Goal: Download file/media

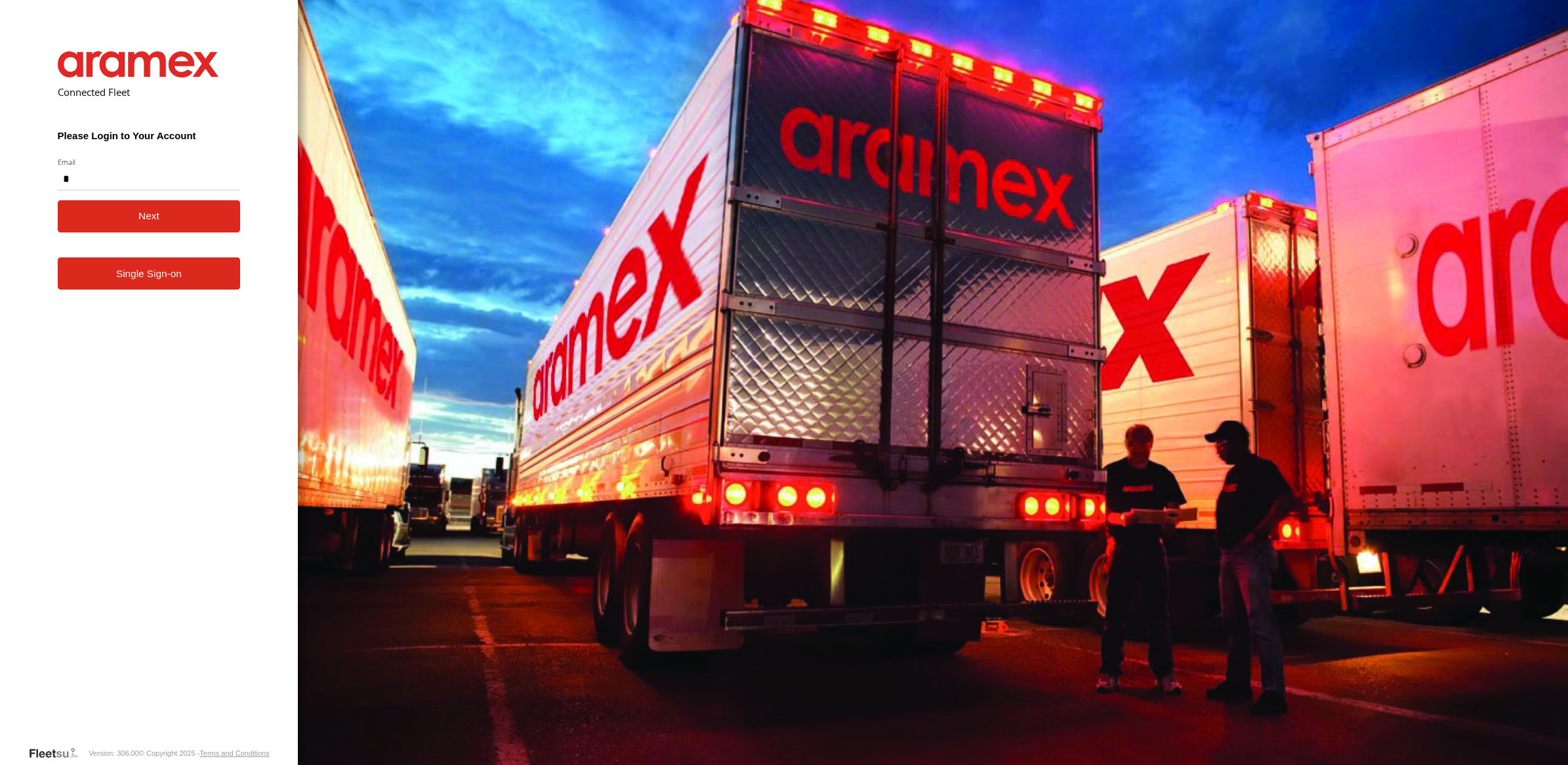
type input "**********"
click at [137, 208] on button "Next" at bounding box center [149, 217] width 183 height 32
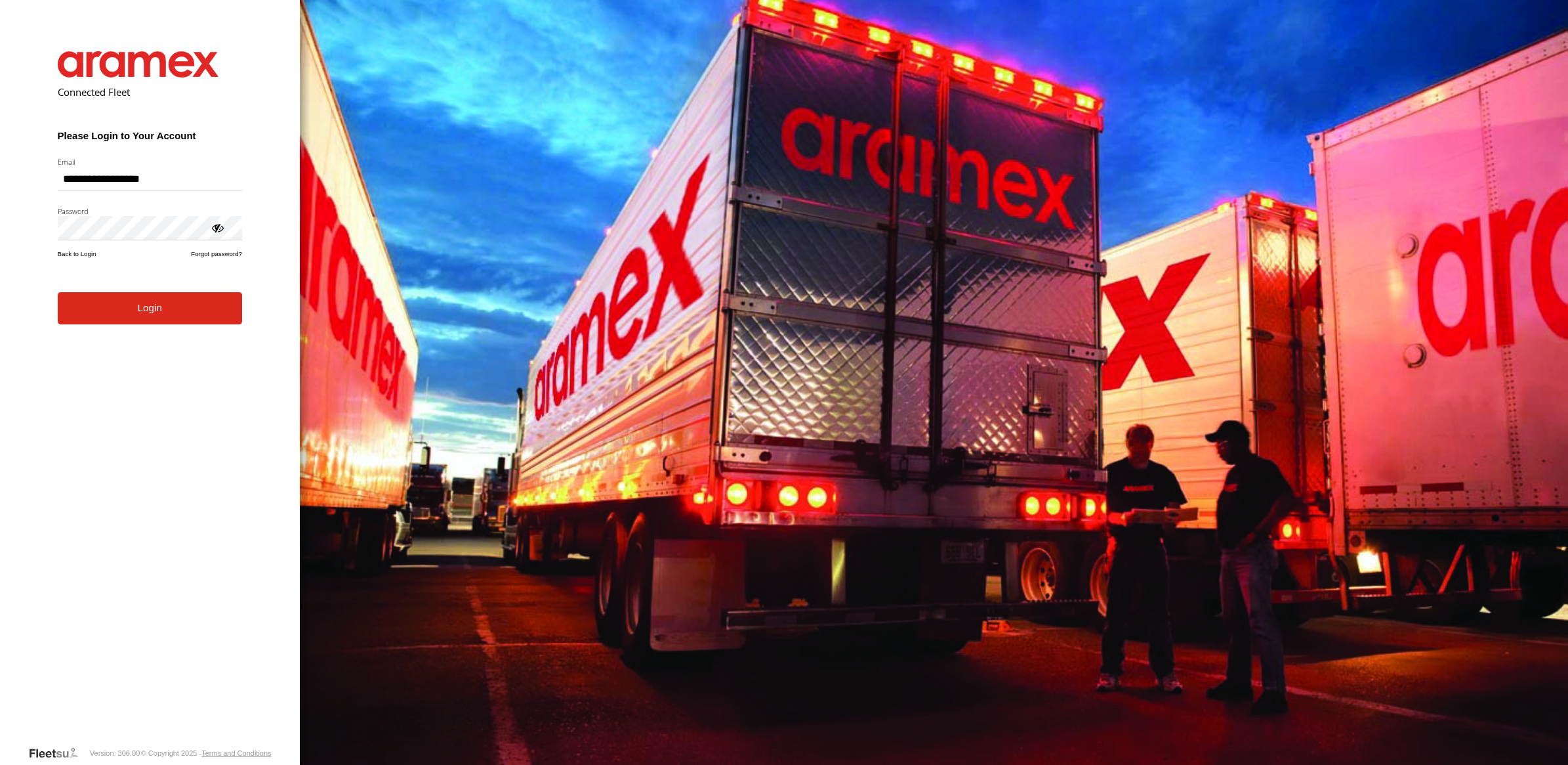
click at [135, 317] on button "Login" at bounding box center [150, 308] width 184 height 32
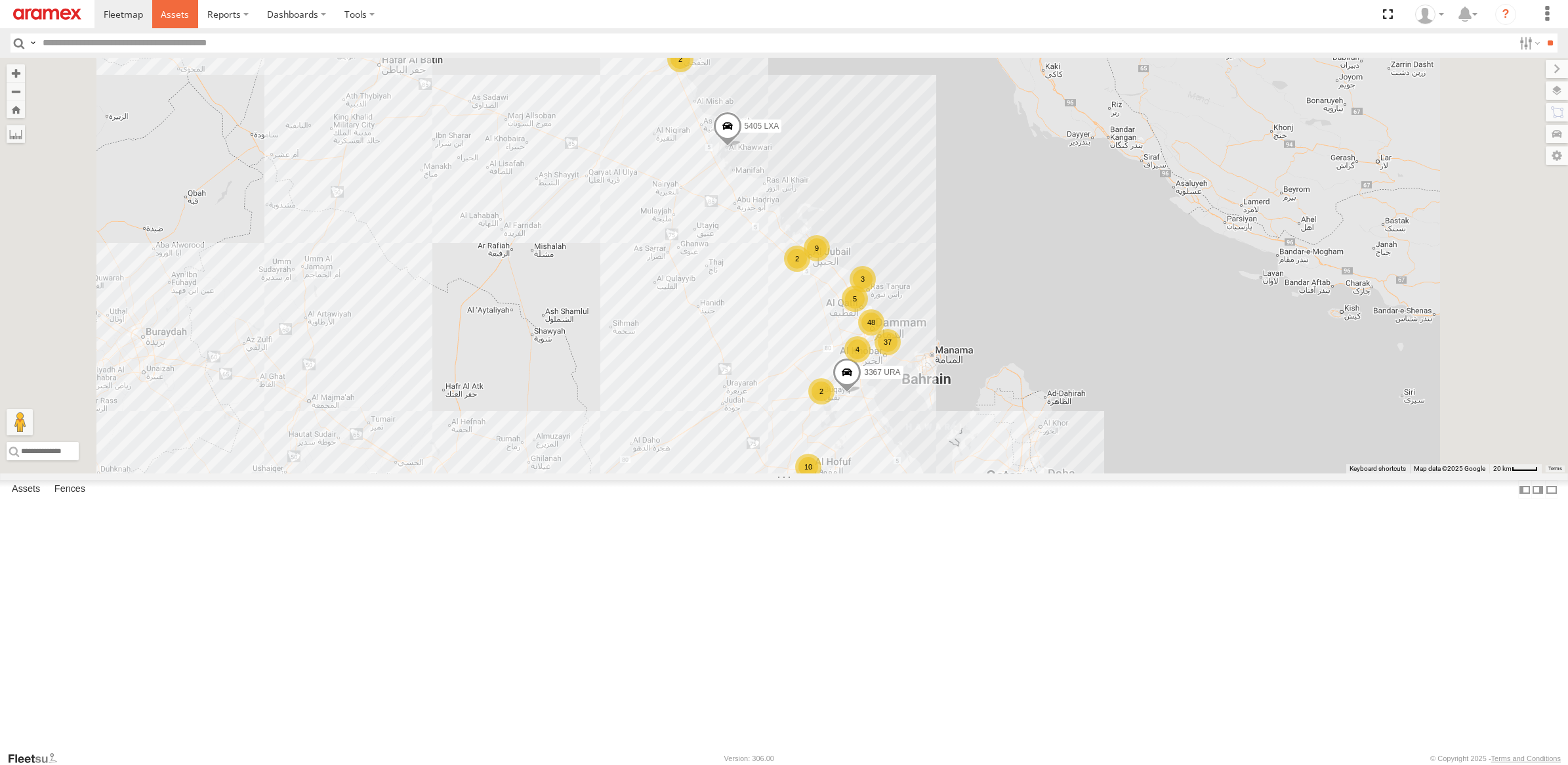
click at [183, 11] on span at bounding box center [175, 14] width 28 height 12
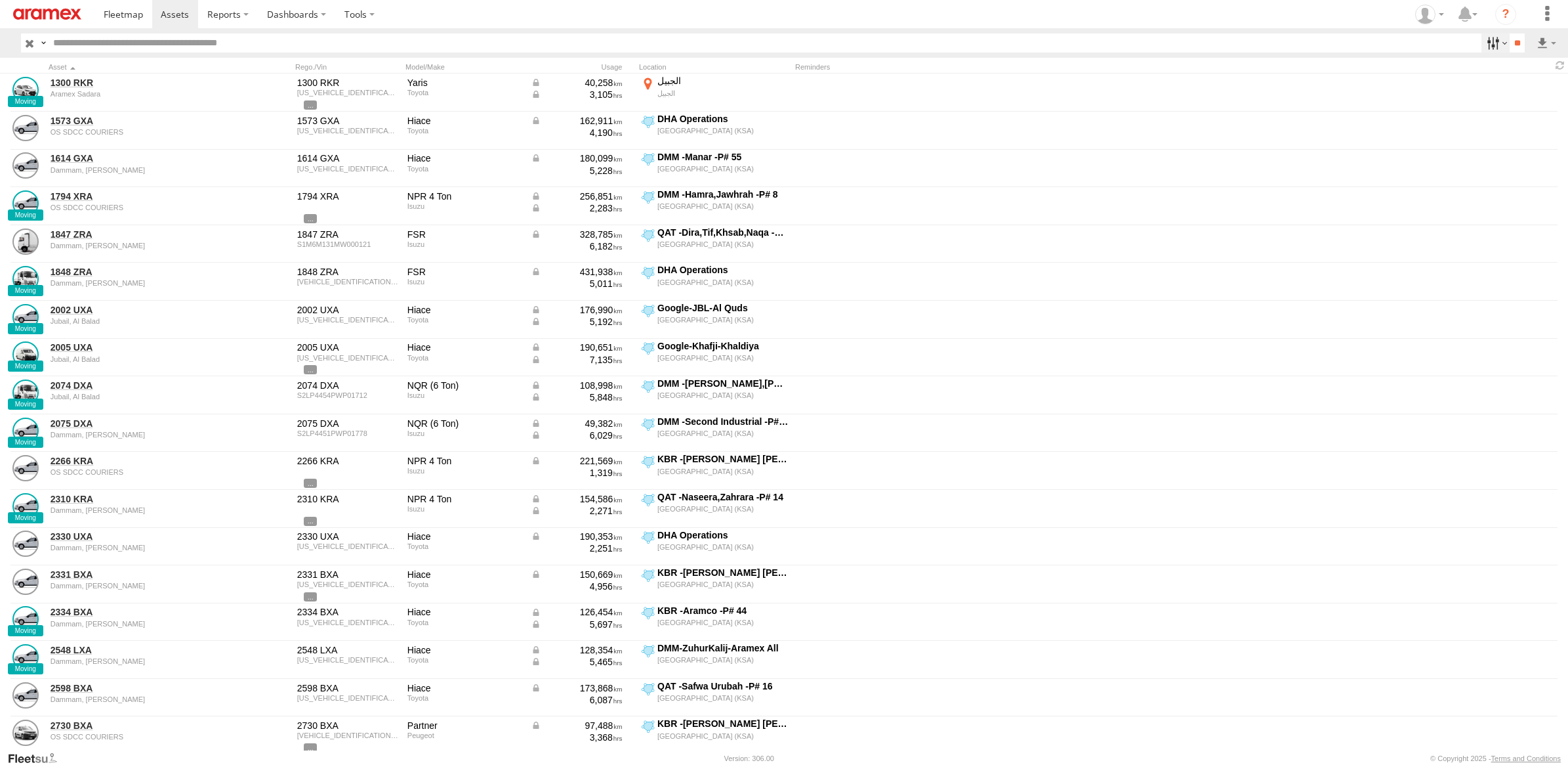
click at [1488, 48] on label at bounding box center [1496, 43] width 28 height 19
click at [0, 0] on span "[GEOGRAPHIC_DATA] (KSA)" at bounding box center [0, 0] width 0 height 0
click at [0, 0] on span "DHA - Dharan" at bounding box center [0, 0] width 0 height 0
click at [0, 0] on span "[GEOGRAPHIC_DATA] (KSA)" at bounding box center [0, 0] width 0 height 0
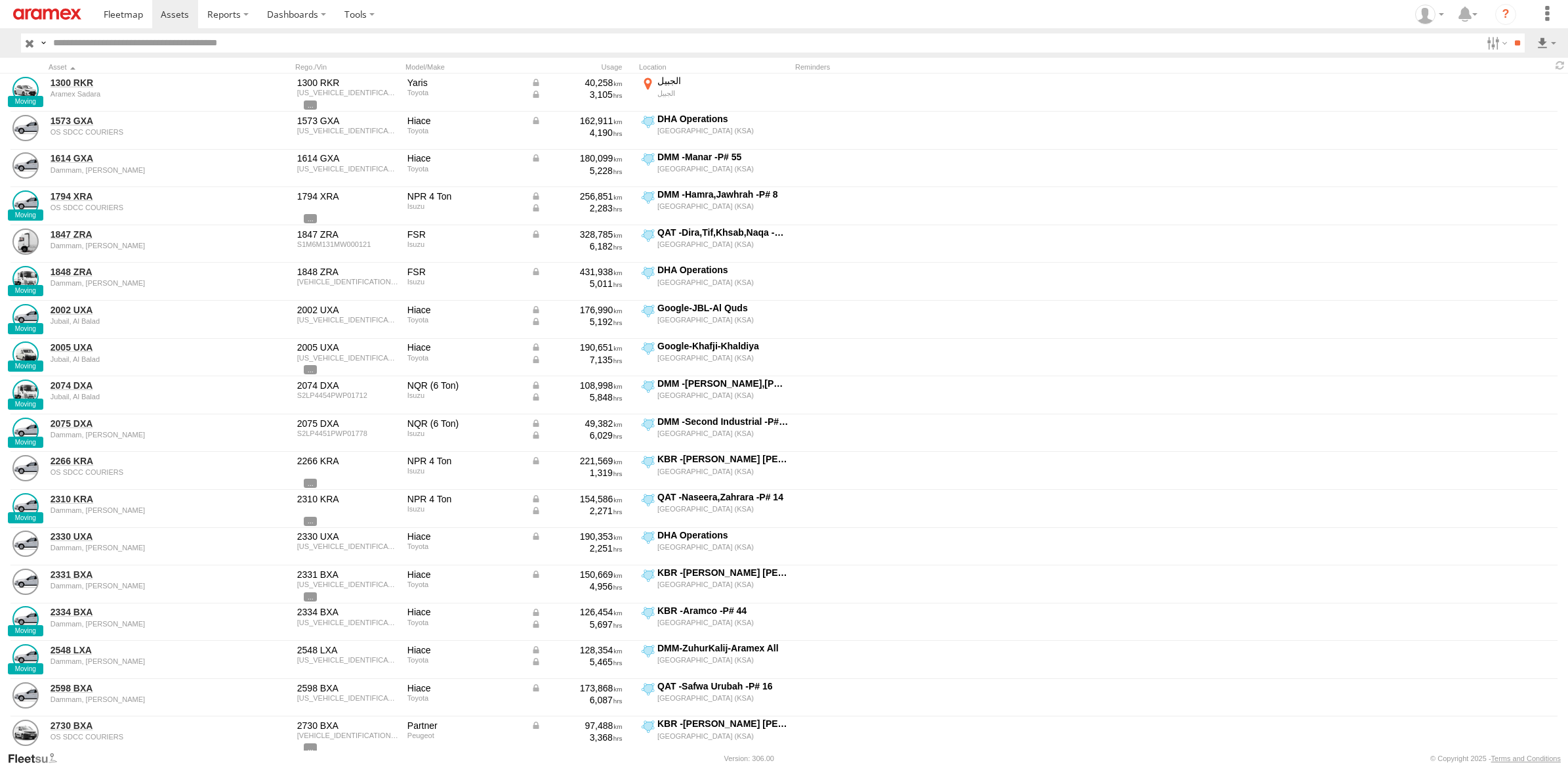
click at [0, 0] on span "Defleeted Vehicles DHA" at bounding box center [0, 0] width 0 height 0
click at [1519, 41] on input "**" at bounding box center [1517, 43] width 15 height 19
click at [1550, 43] on label at bounding box center [1546, 43] width 23 height 19
click at [1519, 82] on label at bounding box center [1512, 90] width 80 height 19
click at [0, 0] on div "Asset ID Asset label Make Model Registration VIN ODO Tags Reminders" at bounding box center [0, 0] width 0 height 0
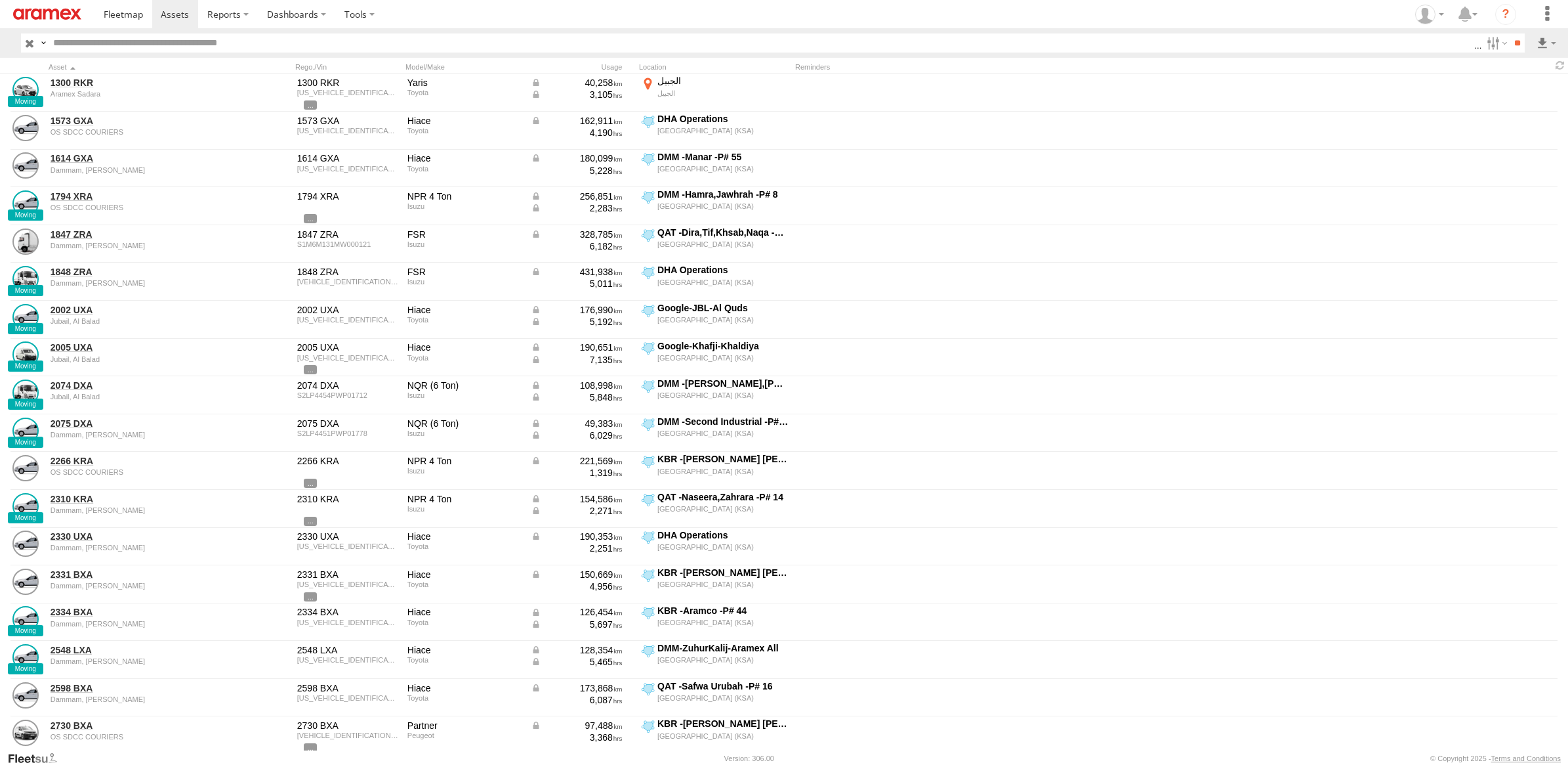
click at [0, 0] on label "Asset ID" at bounding box center [0, 0] width 0 height 0
click at [0, 0] on label "Make" at bounding box center [0, 0] width 0 height 0
click at [0, 0] on label "VIN" at bounding box center [0, 0] width 0 height 0
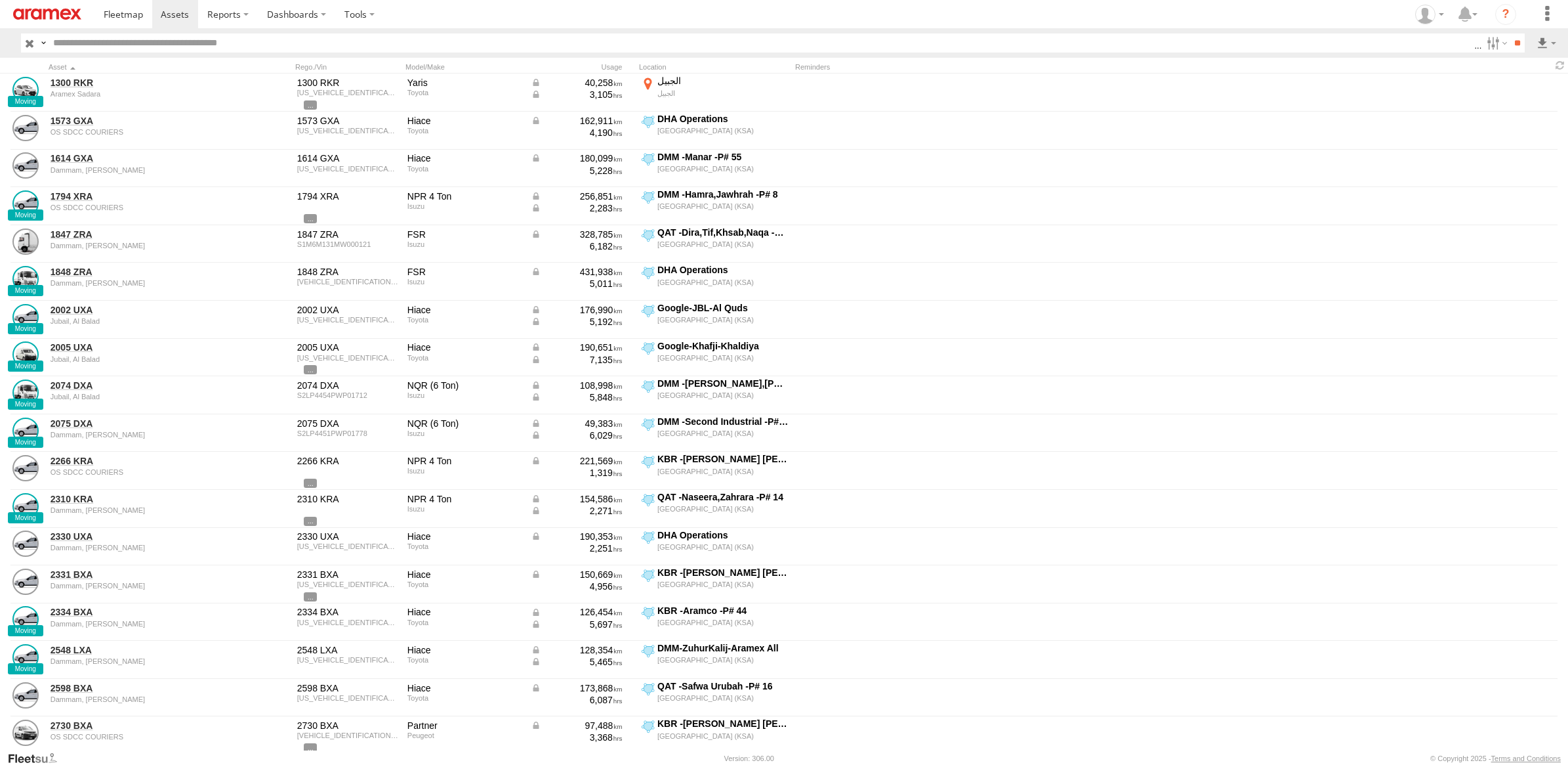
click at [0, 0] on label "ODO" at bounding box center [0, 0] width 0 height 0
click at [0, 0] on label "Reminders" at bounding box center [0, 0] width 0 height 0
click at [0, 0] on label "Street Number" at bounding box center [0, 0] width 0 height 0
click at [0, 0] on label "First Name" at bounding box center [0, 0] width 0 height 0
click at [0, 0] on label "Last Name" at bounding box center [0, 0] width 0 height 0
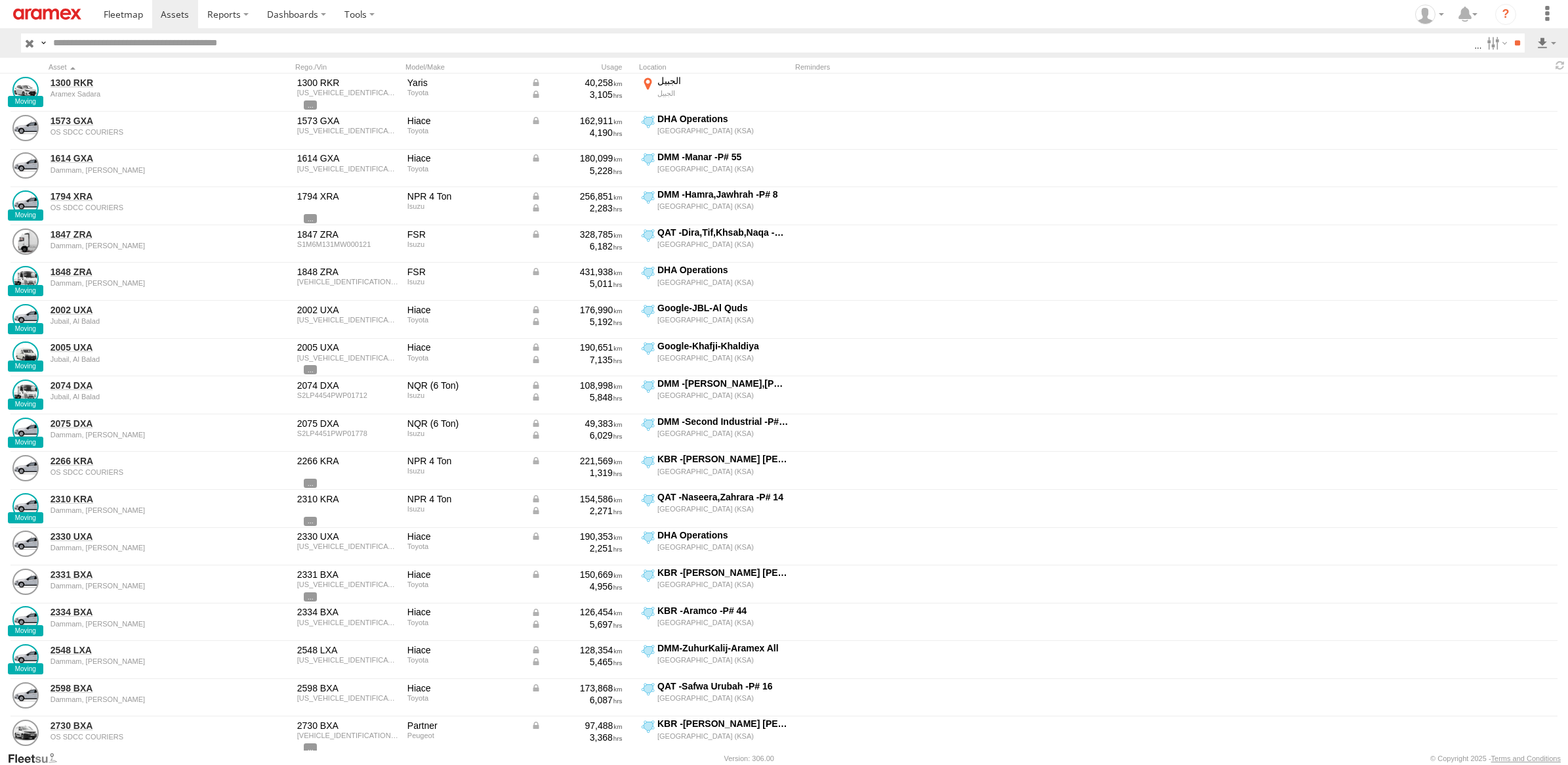
click at [0, 0] on button "Export" at bounding box center [0, 0] width 0 height 0
